Goal: Information Seeking & Learning: Learn about a topic

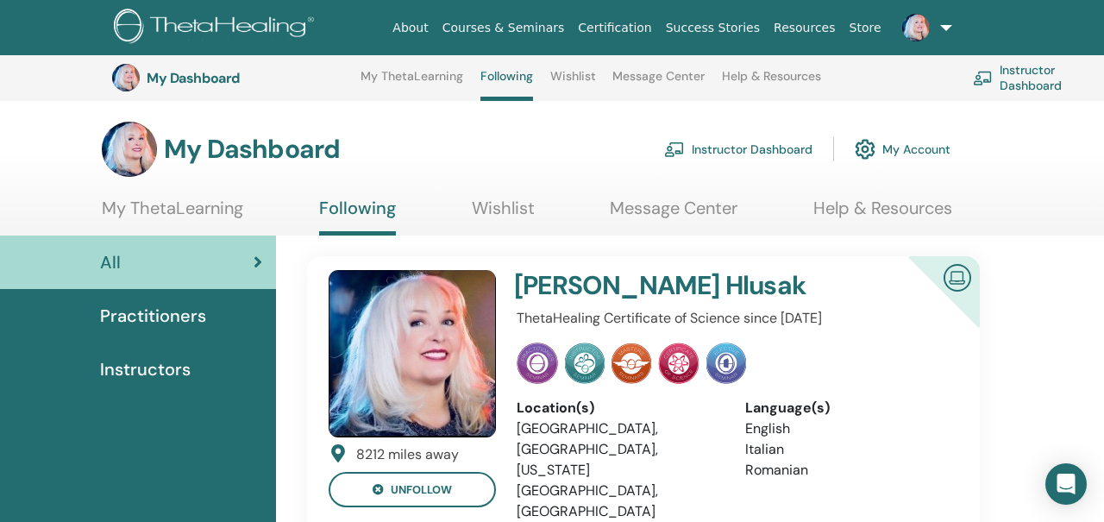
scroll to position [3109, 0]
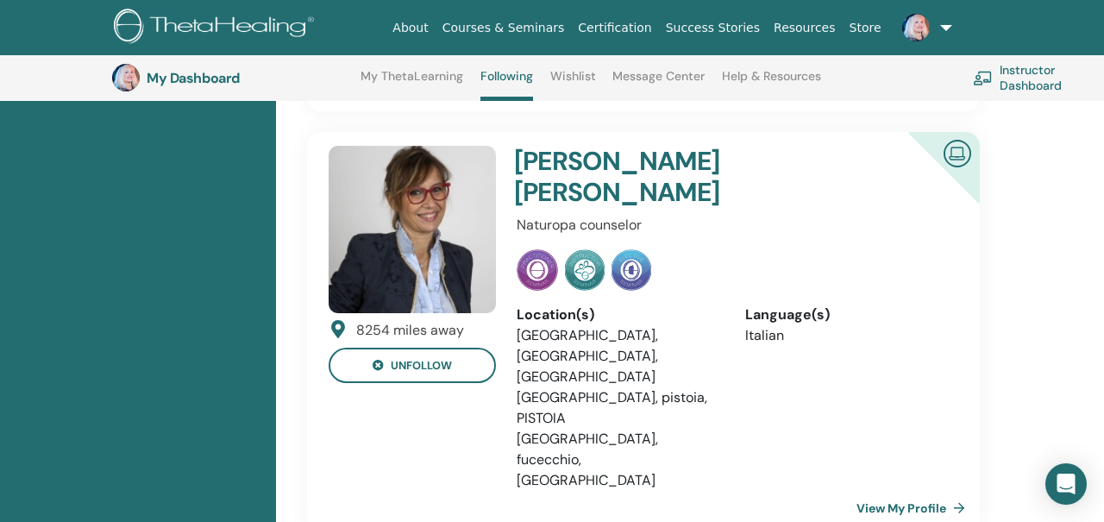
click at [953, 21] on link at bounding box center [924, 27] width 71 height 55
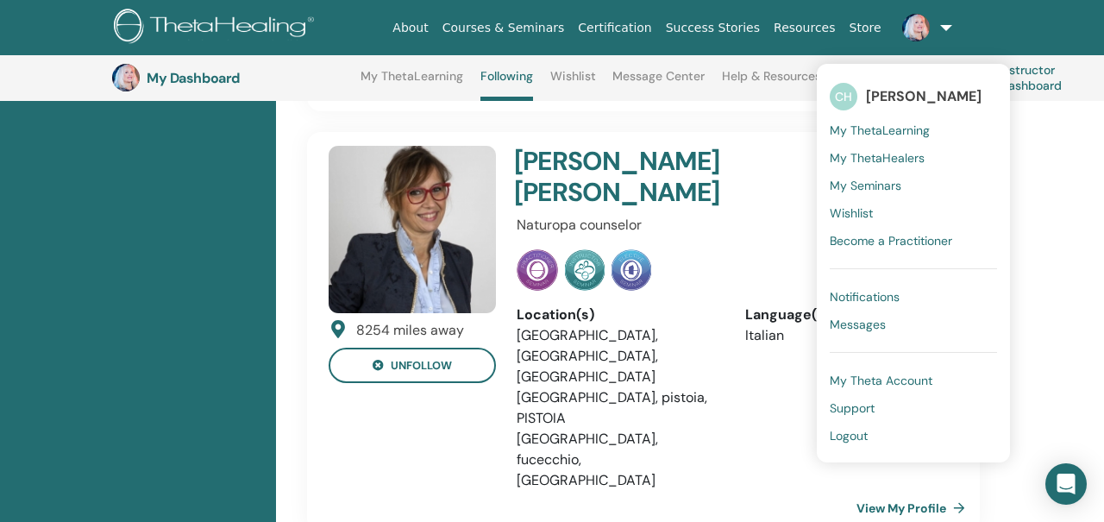
click at [858, 125] on span "My ThetaLearning" at bounding box center [880, 131] width 100 height 16
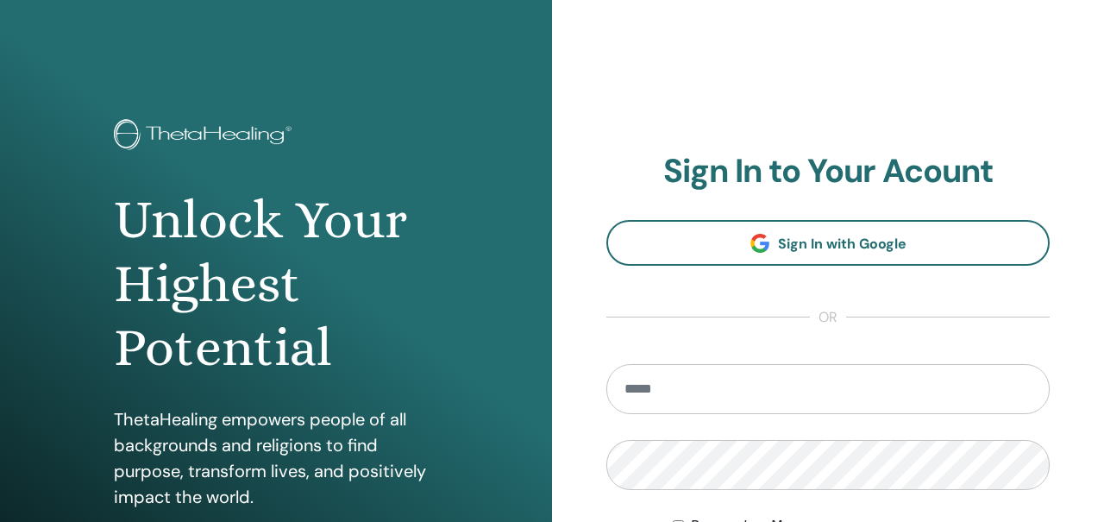
scroll to position [306, 0]
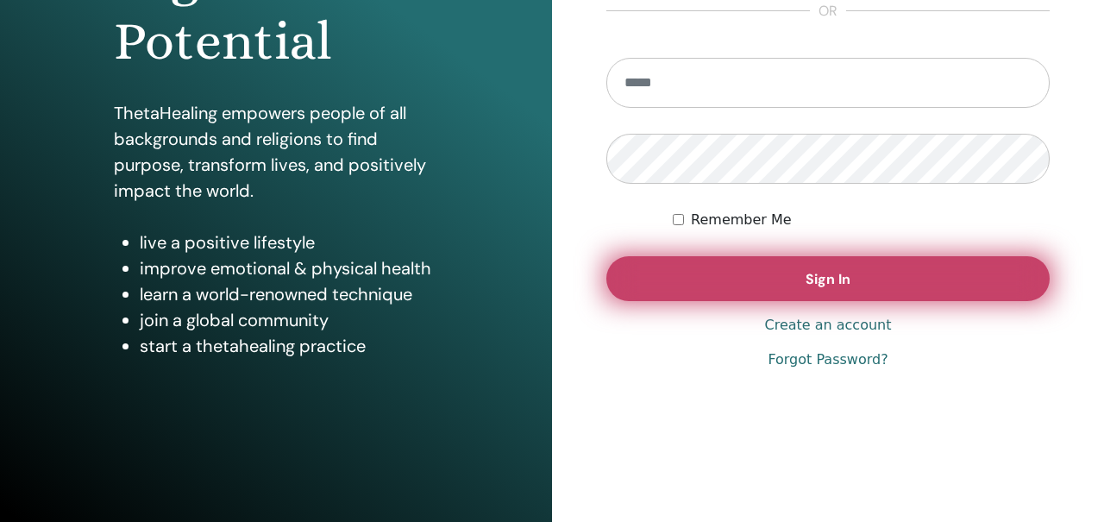
type input "**********"
click at [663, 288] on button "Sign In" at bounding box center [828, 278] width 443 height 45
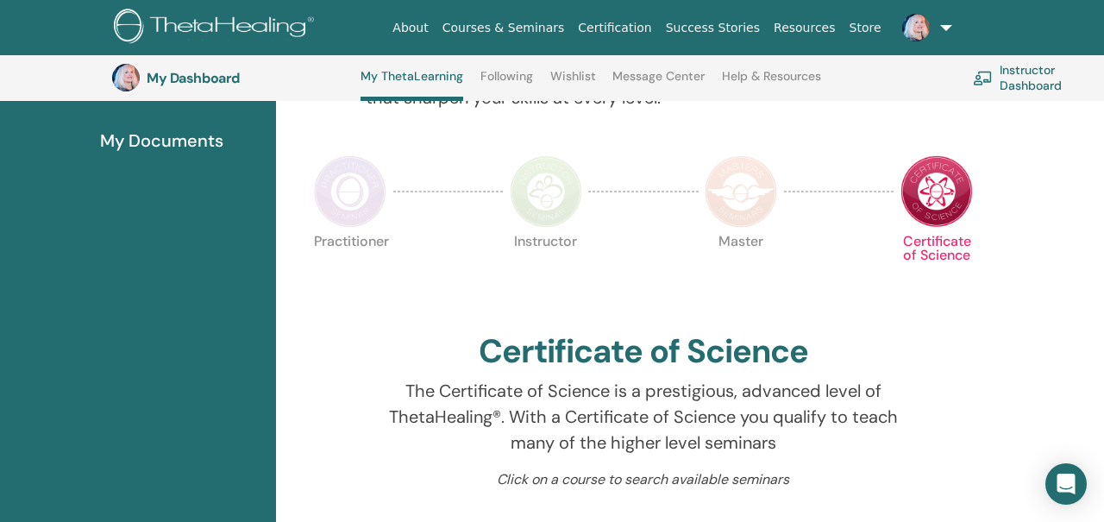
scroll to position [22, 0]
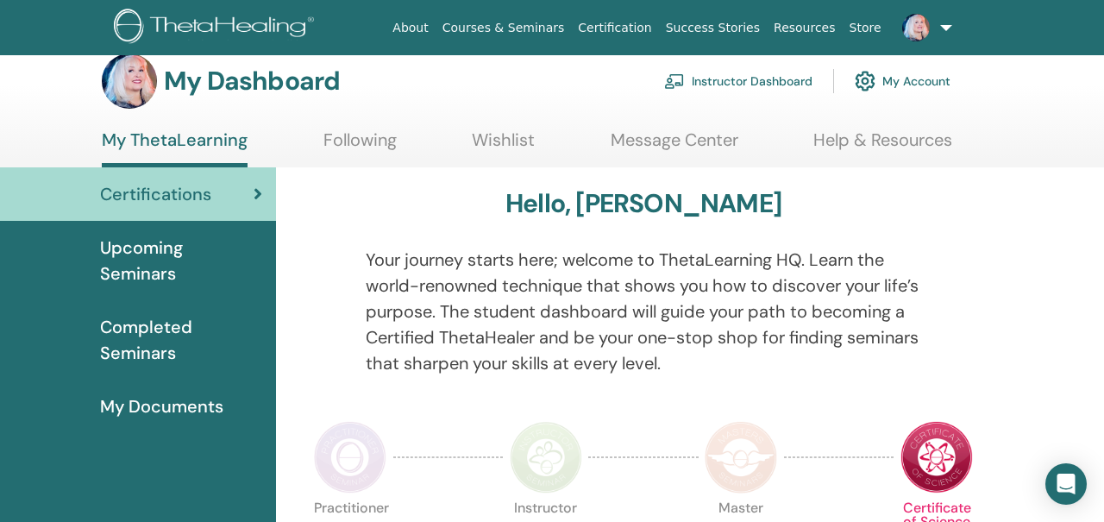
click at [940, 29] on link at bounding box center [924, 27] width 71 height 55
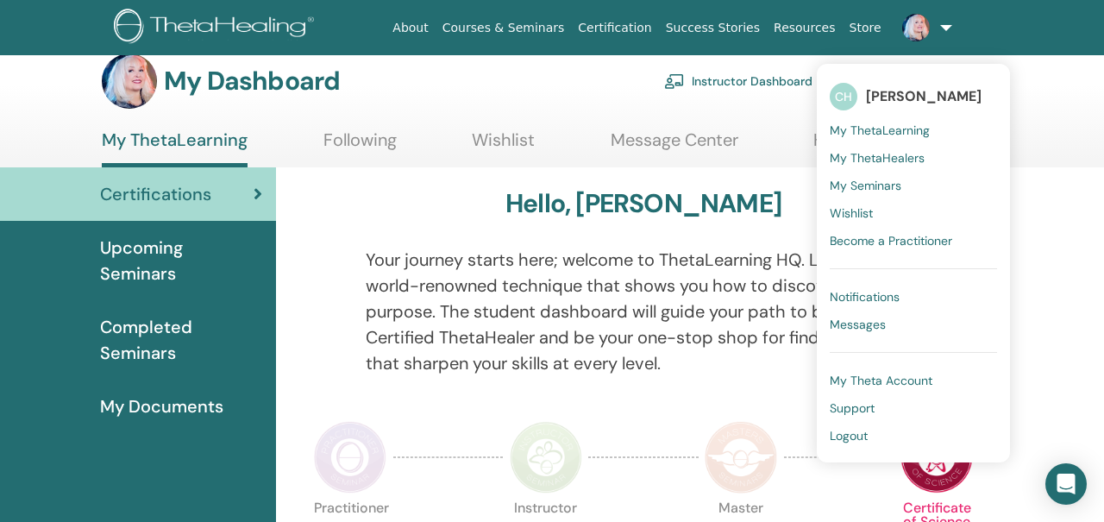
click at [896, 124] on span "My ThetaLearning" at bounding box center [880, 131] width 100 height 16
